Goal: Task Accomplishment & Management: Use online tool/utility

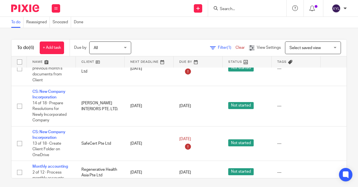
scroll to position [97, 0]
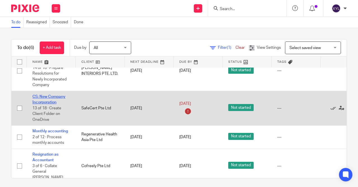
click at [50, 104] on link "CS: New Company Incorporation" at bounding box center [48, 100] width 33 height 10
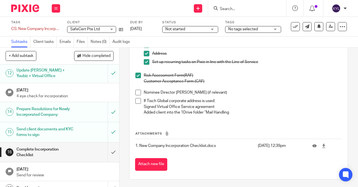
scroll to position [240, 0]
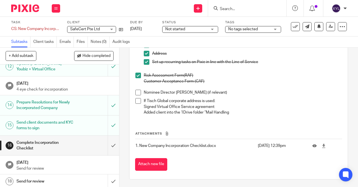
click at [175, 143] on p "1. New Company Incorporation Checklist.docx" at bounding box center [194, 146] width 119 height 6
click at [36, 169] on p "Send for review" at bounding box center [65, 168] width 97 height 6
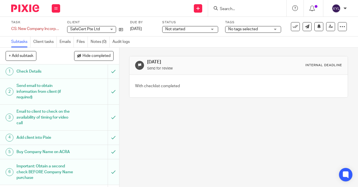
scroll to position [240, 0]
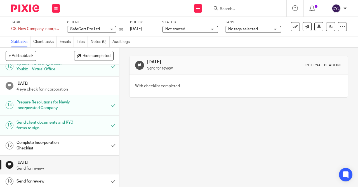
click at [36, 183] on h1 "Send for review" at bounding box center [45, 181] width 57 height 8
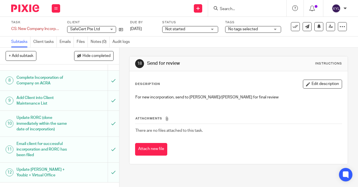
scroll to position [107, 0]
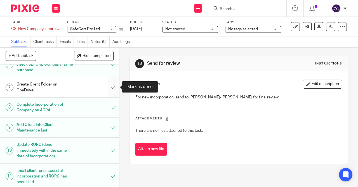
click at [110, 90] on input "submit" at bounding box center [59, 87] width 119 height 20
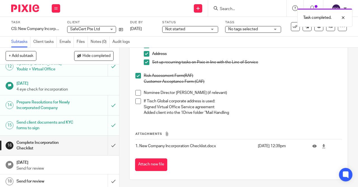
scroll to position [269, 0]
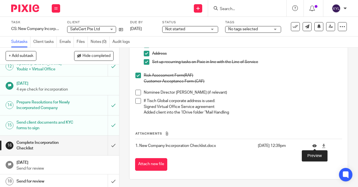
click at [314, 143] on icon at bounding box center [314, 145] width 4 height 4
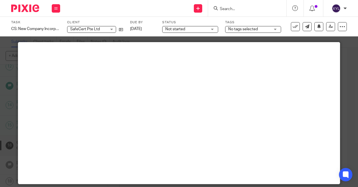
click at [15, 100] on div at bounding box center [179, 93] width 358 height 187
click at [347, 51] on div at bounding box center [179, 93] width 358 height 187
click at [8, 86] on div at bounding box center [179, 93] width 358 height 187
click at [6, 106] on div at bounding box center [179, 93] width 358 height 187
click at [261, 15] on div at bounding box center [247, 8] width 78 height 17
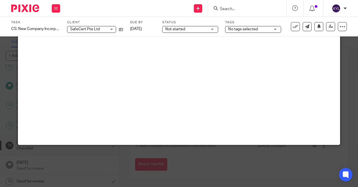
scroll to position [0, 0]
